Goal: Transaction & Acquisition: Purchase product/service

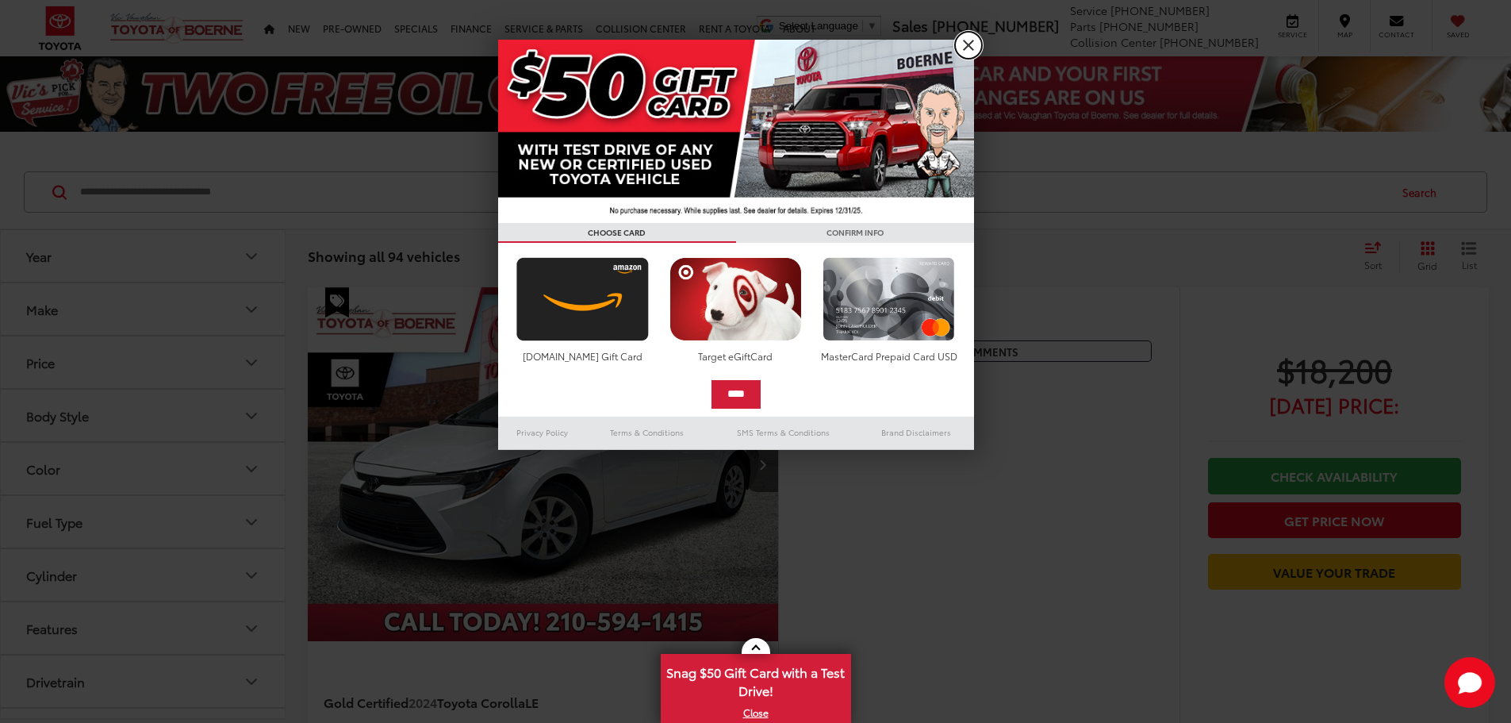
click at [969, 49] on link "X" at bounding box center [968, 45] width 27 height 27
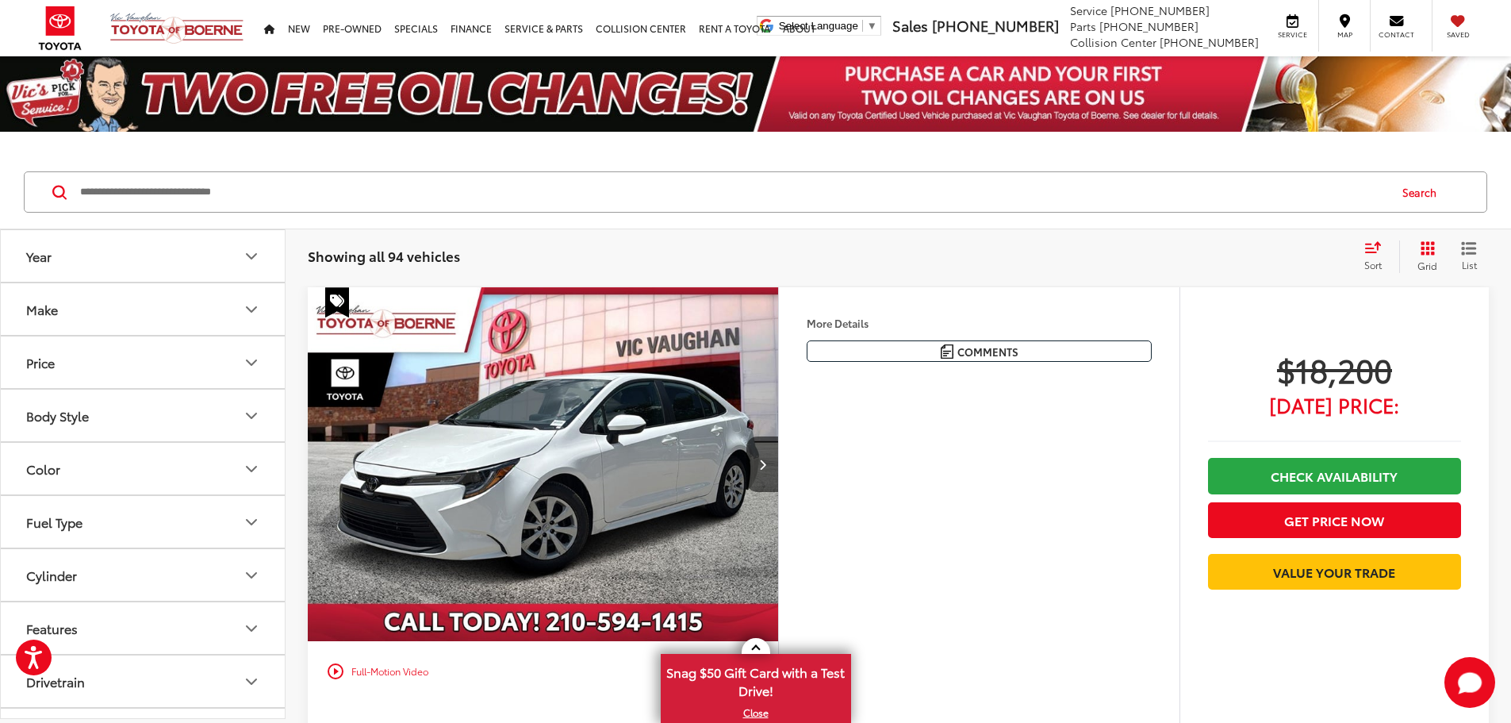
click at [225, 299] on button "Make" at bounding box center [144, 309] width 286 height 52
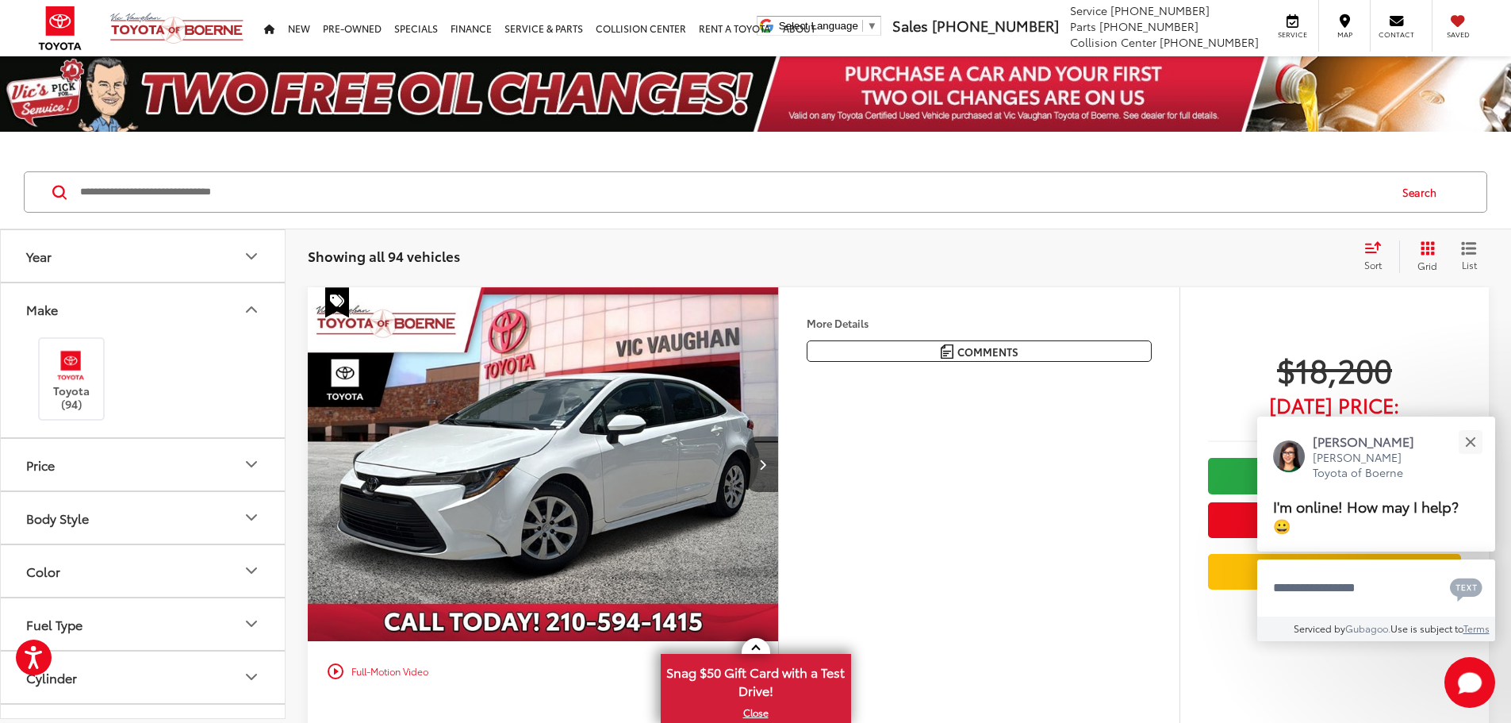
scroll to position [159, 0]
click at [237, 314] on button "Price" at bounding box center [144, 306] width 286 height 52
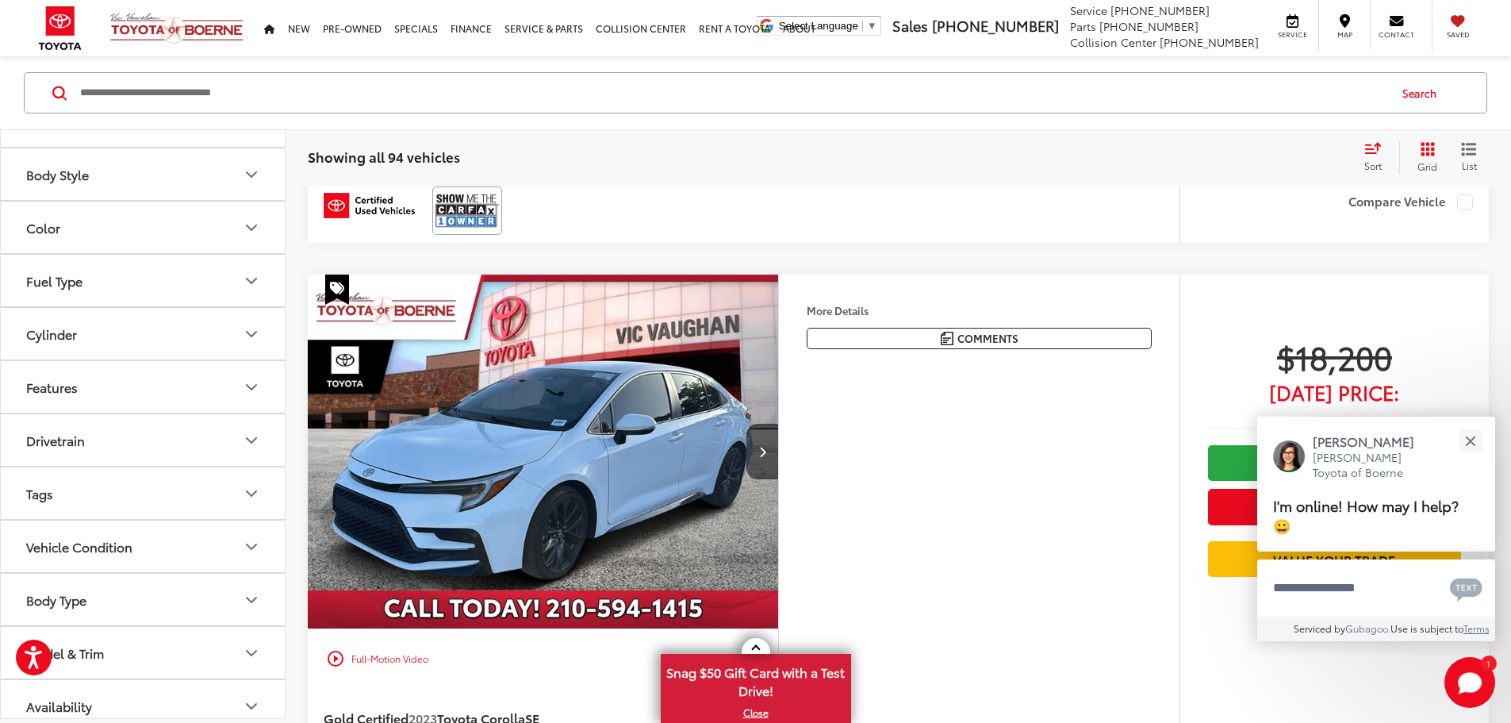
scroll to position [411, 0]
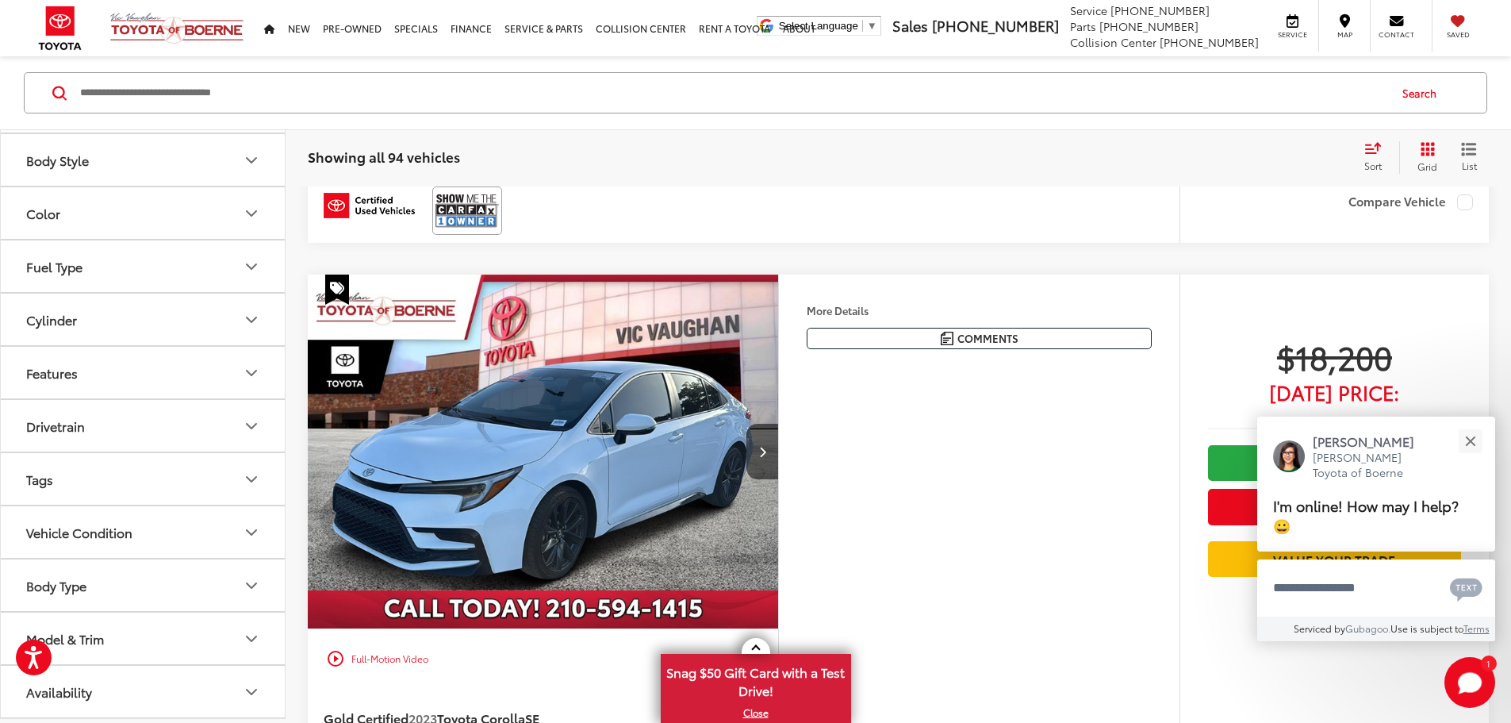
click at [212, 81] on input "Search by Make, Model, or Keyword" at bounding box center [733, 93] width 1309 height 38
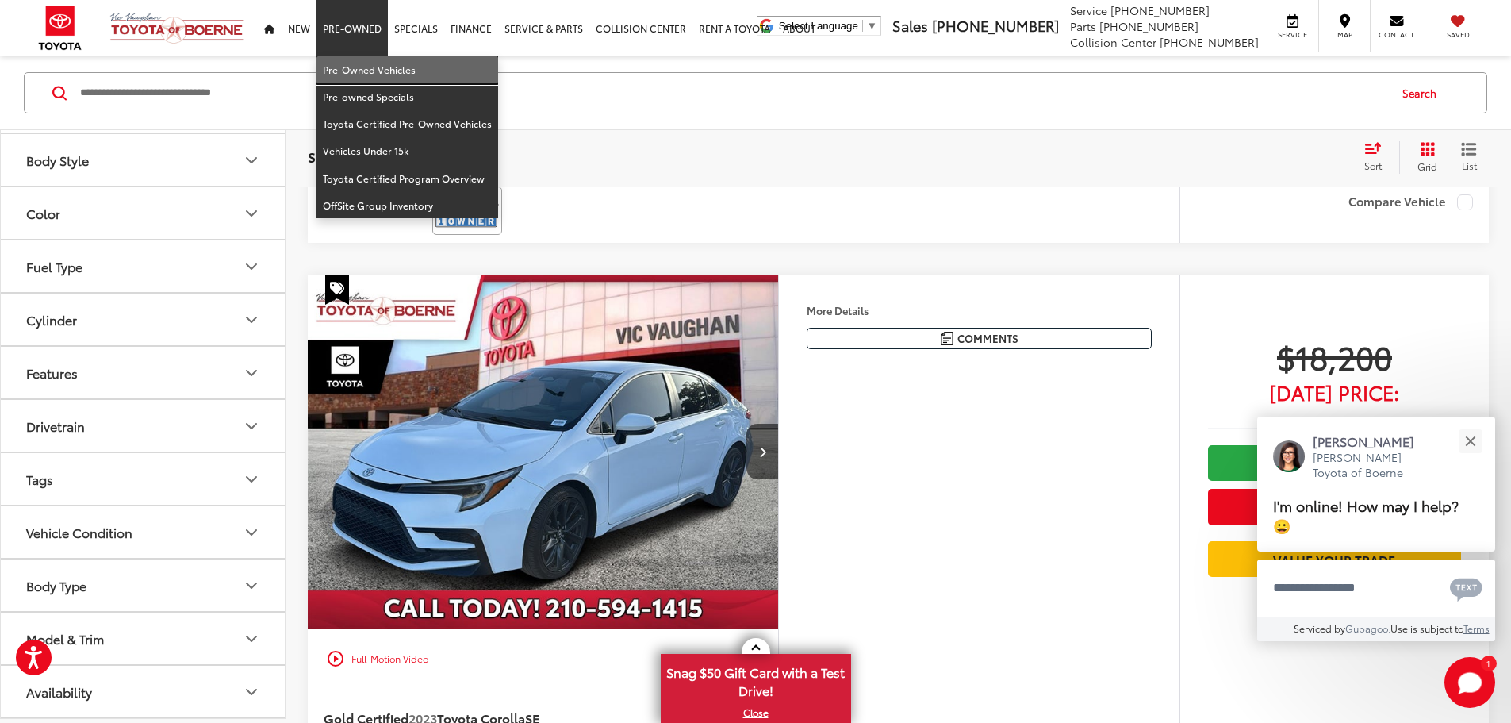
click at [346, 62] on link "Pre-Owned Vehicles" at bounding box center [408, 69] width 182 height 27
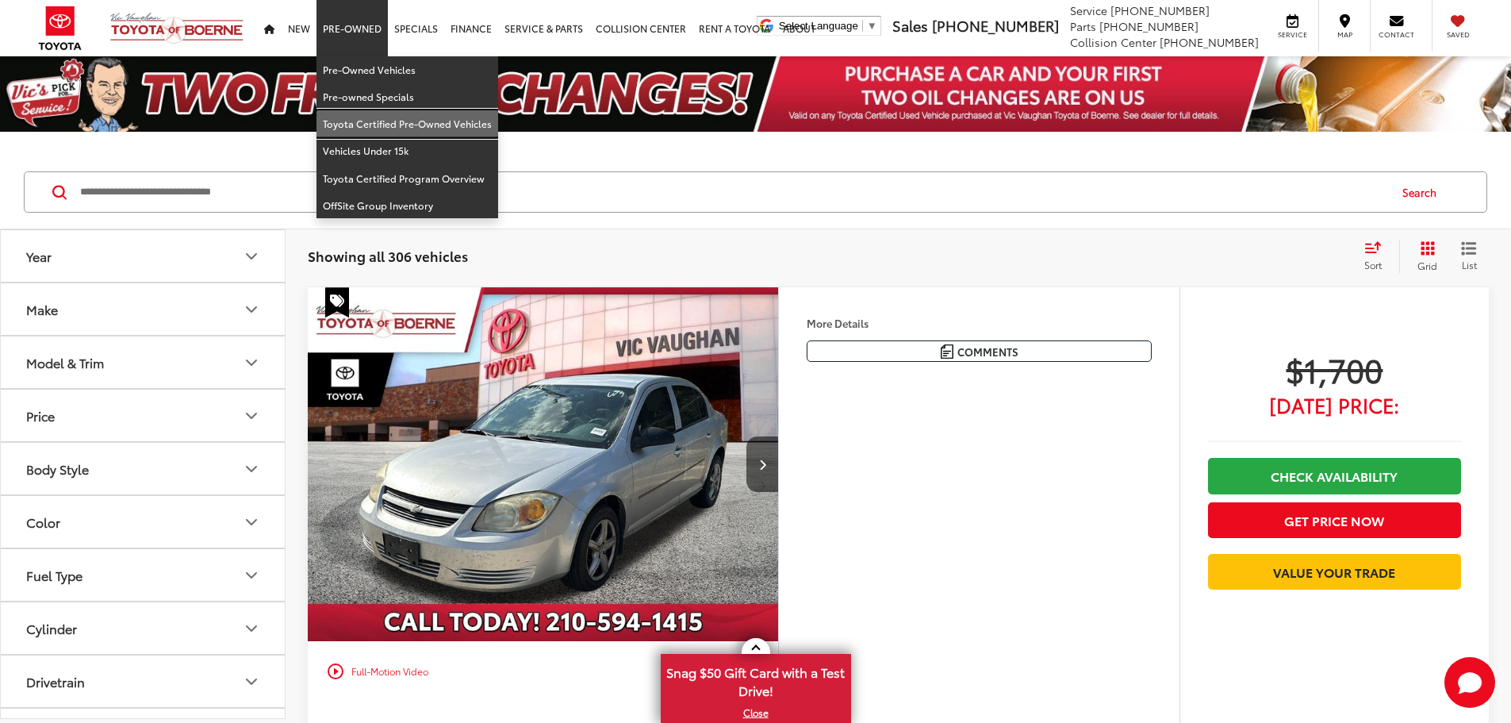
click at [362, 125] on link "Toyota Certified Pre-Owned Vehicles" at bounding box center [408, 123] width 182 height 27
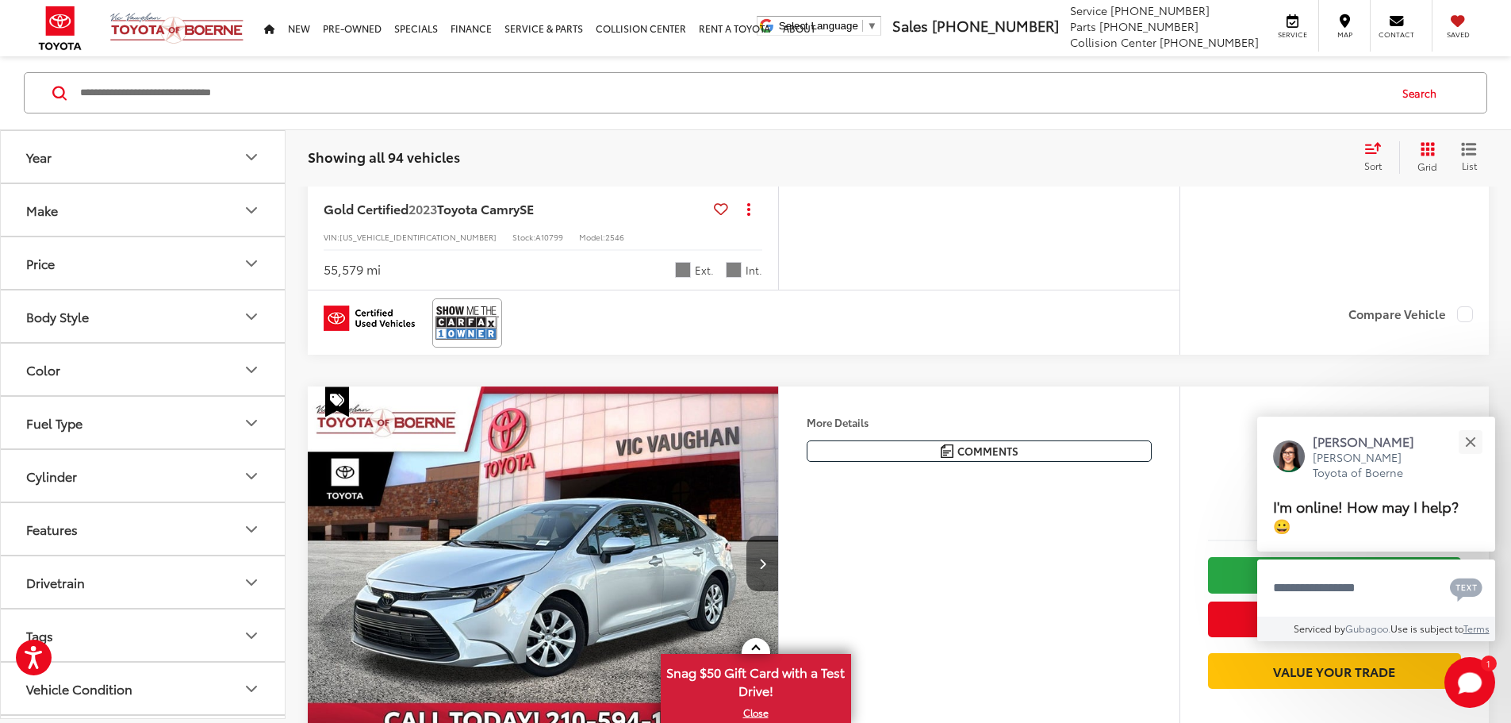
scroll to position [6585, 0]
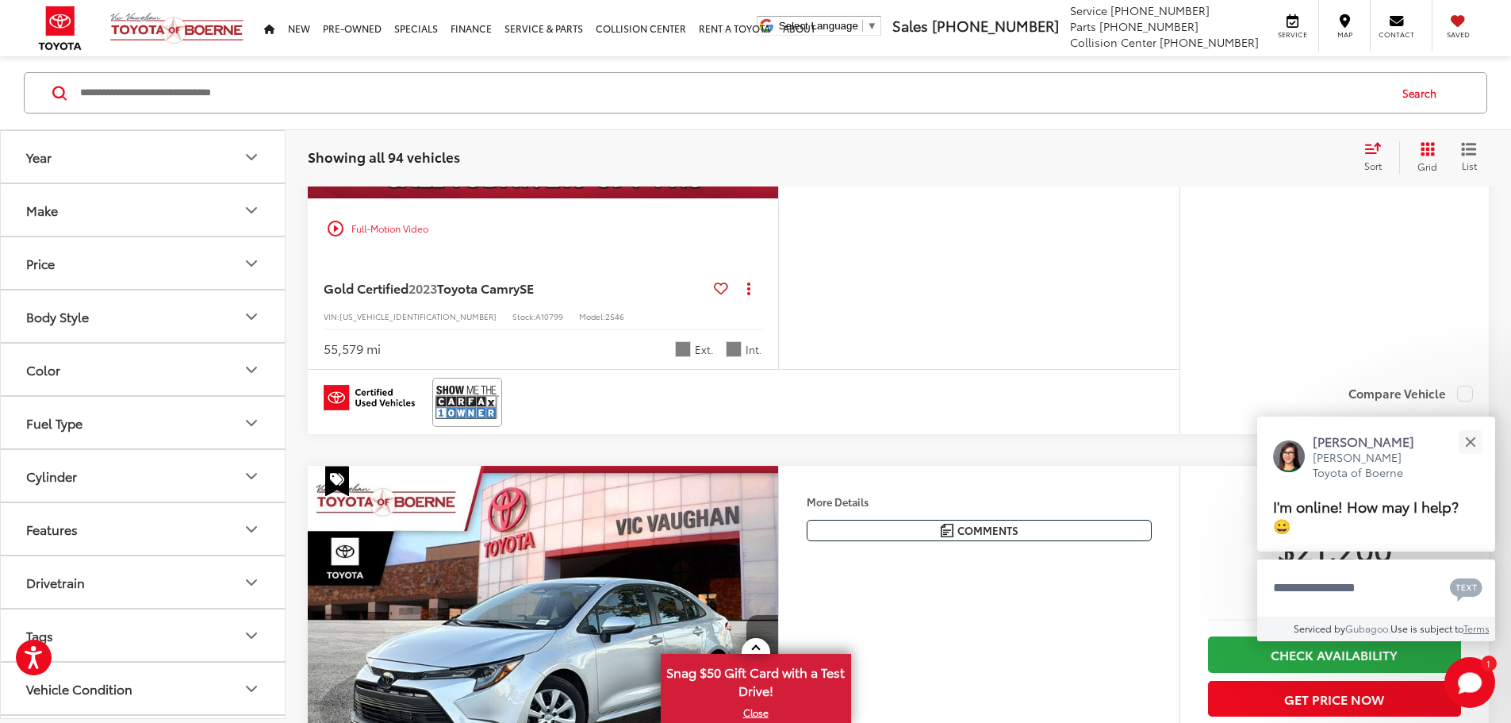
scroll to position [0, 1805]
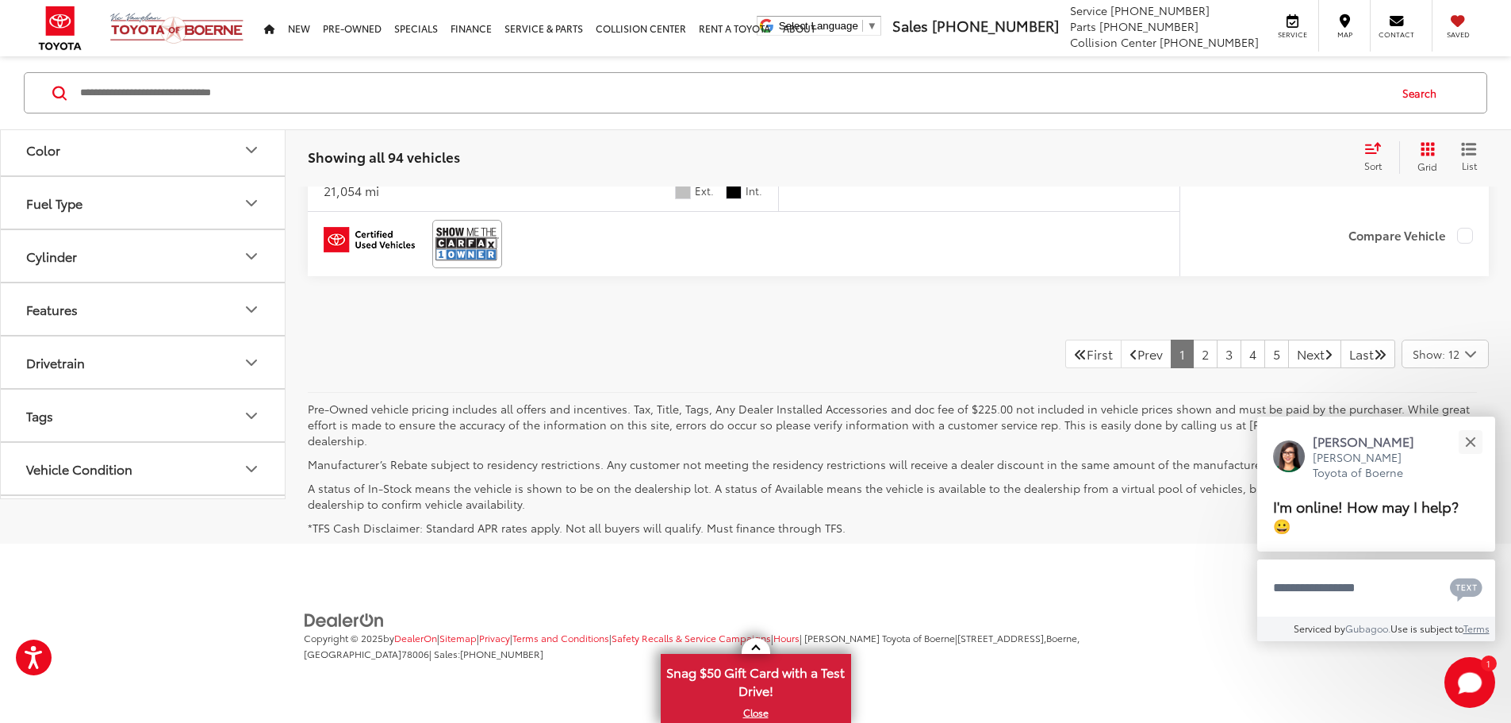
scroll to position [8128, 0]
click at [314, 94] on input "Search by Make, Model, or Keyword" at bounding box center [733, 93] width 1309 height 38
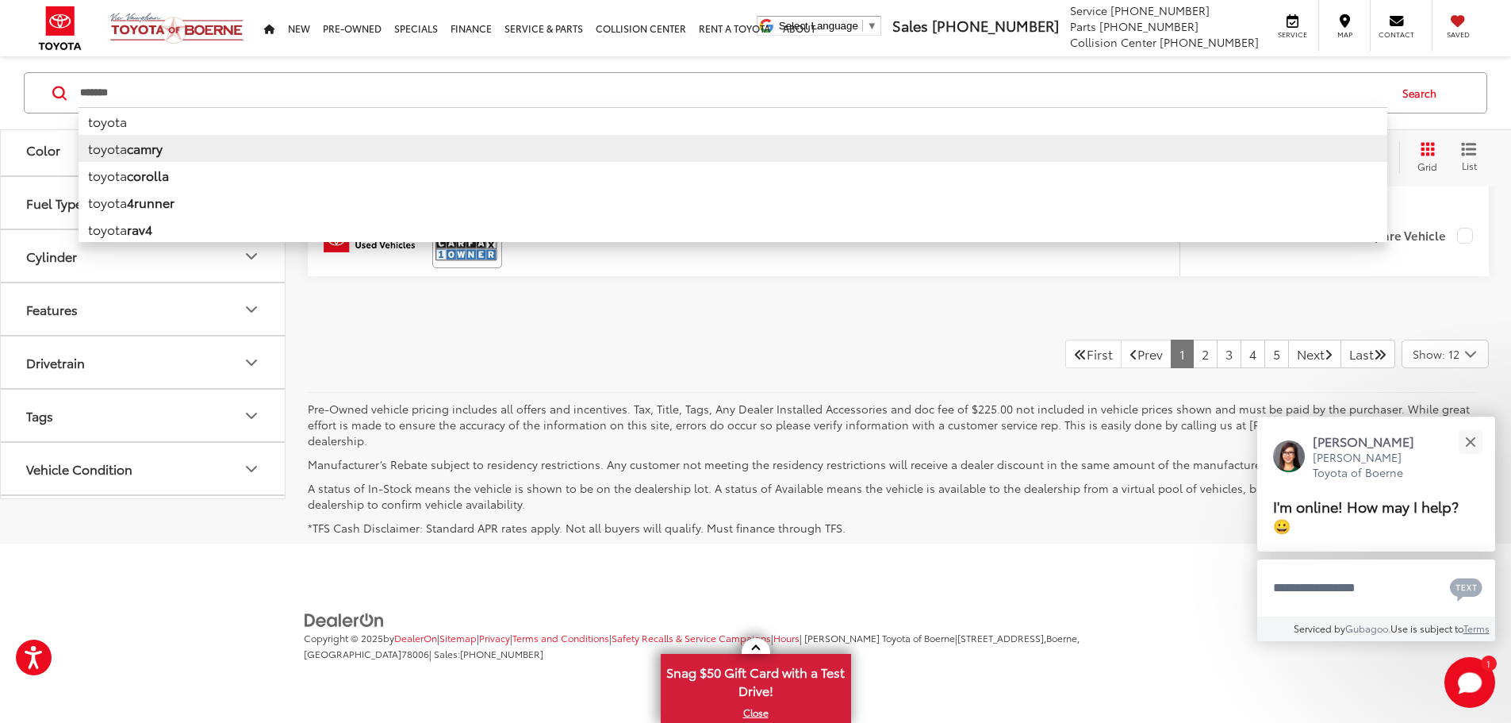
click at [162, 150] on b "camry" at bounding box center [145, 148] width 36 height 18
type input "**********"
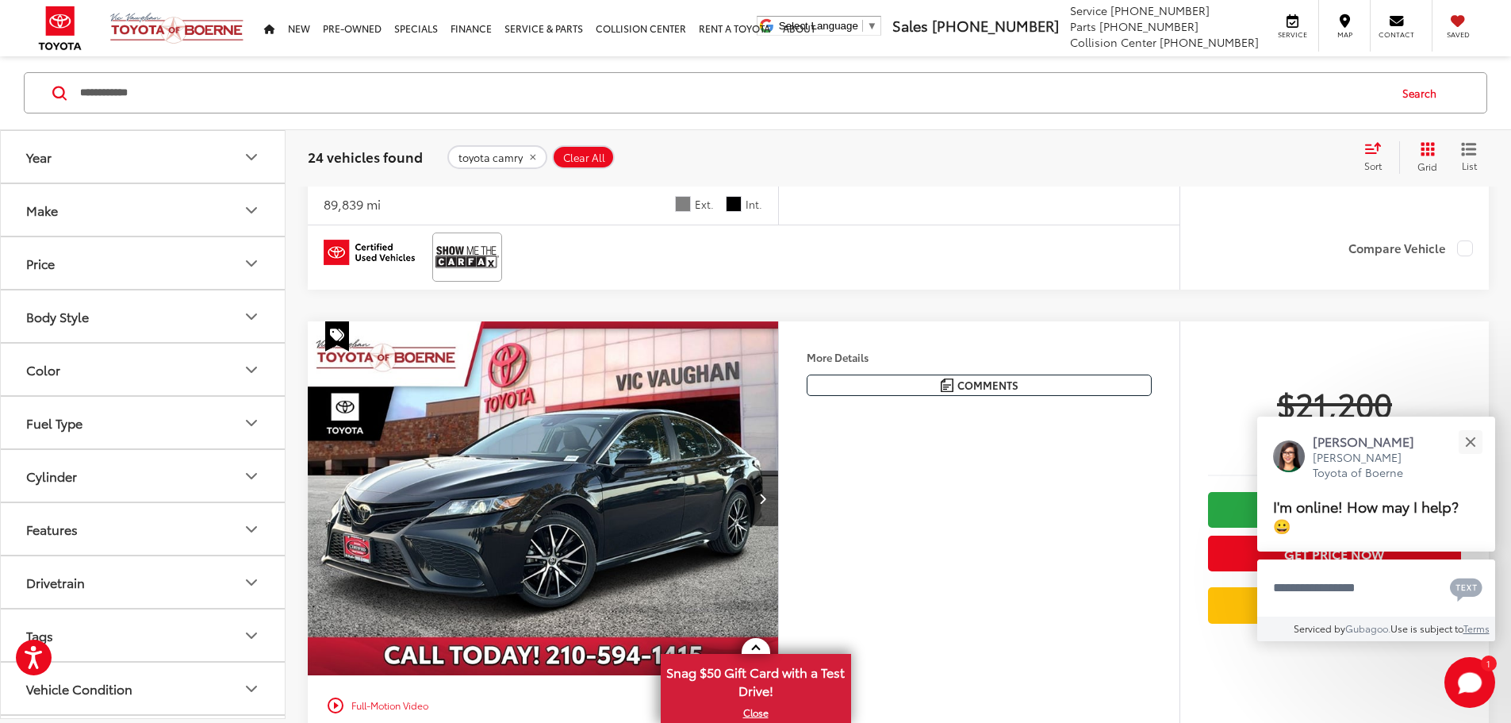
scroll to position [1368, 0]
